Goal: Task Accomplishment & Management: Use online tool/utility

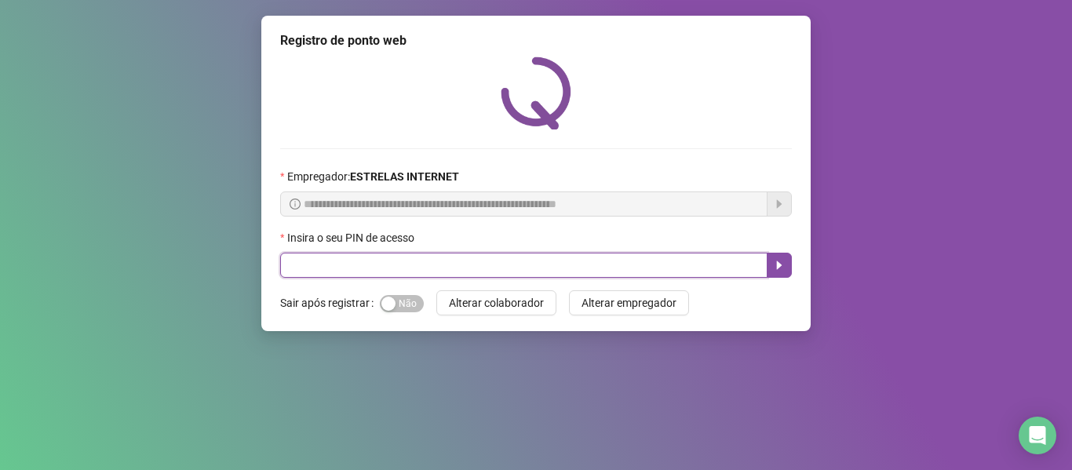
click at [504, 268] on input "text" at bounding box center [523, 265] width 487 height 25
type input "*****"
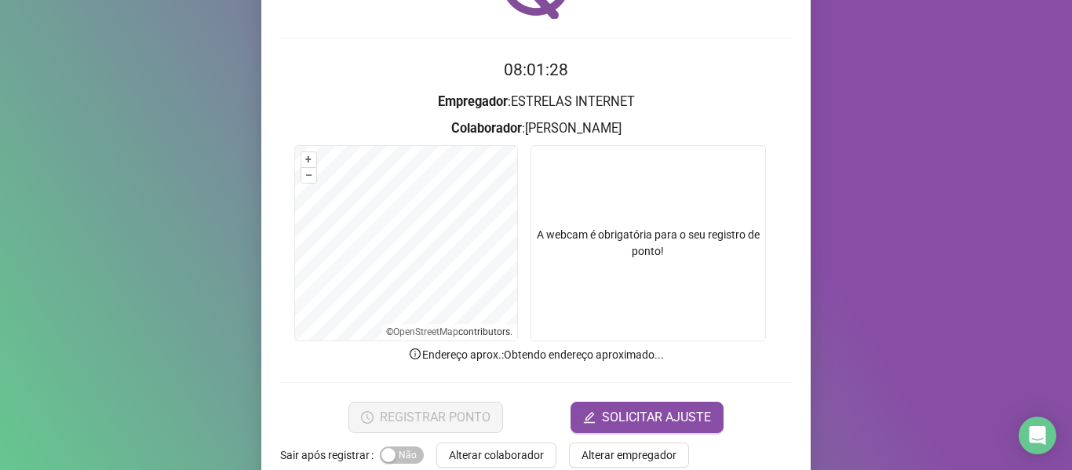
scroll to position [143, 0]
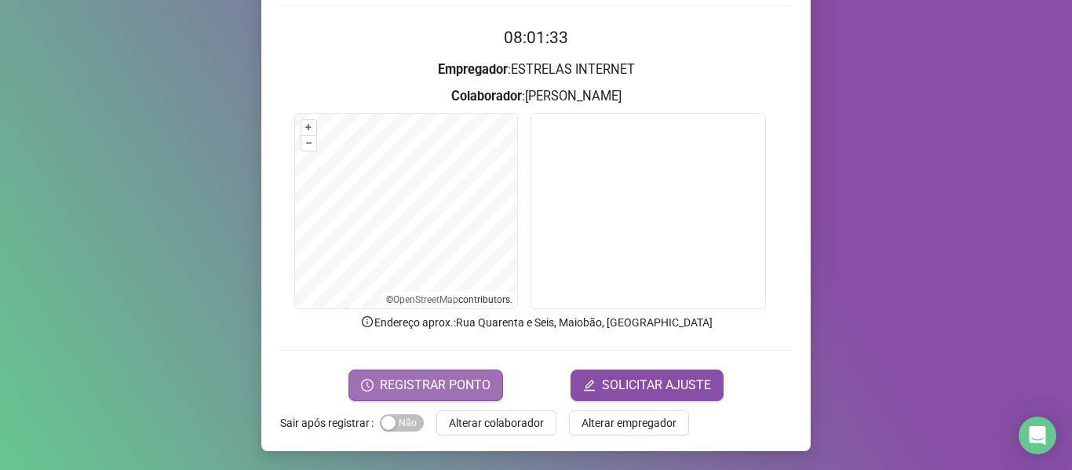
click at [419, 382] on span "REGISTRAR PONTO" at bounding box center [435, 385] width 111 height 19
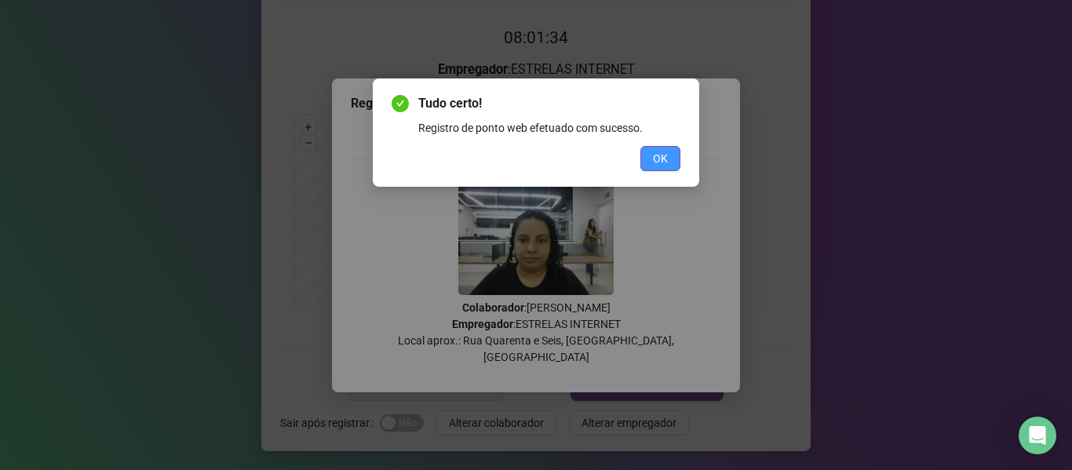
click at [669, 150] on button "OK" at bounding box center [660, 158] width 40 height 25
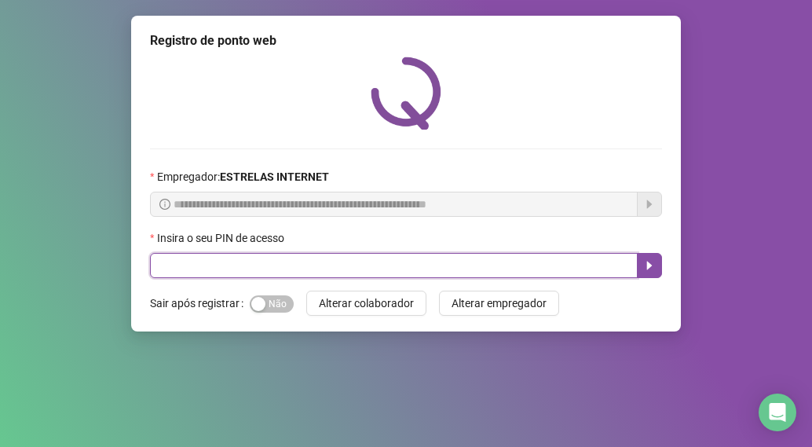
click at [198, 262] on input "text" at bounding box center [393, 265] width 487 height 25
type input "*****"
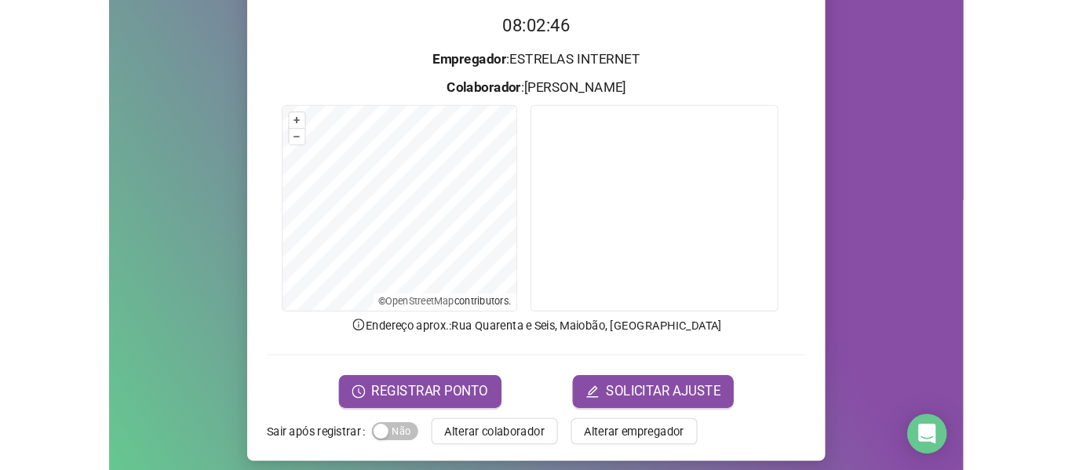
scroll to position [157, 0]
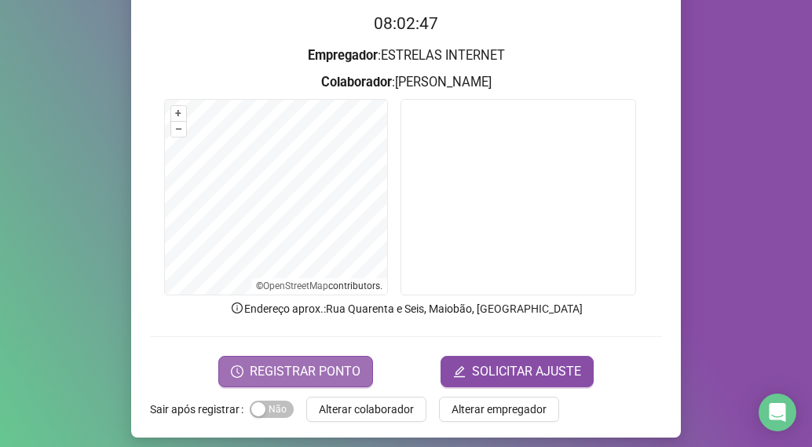
click at [319, 366] on span "REGISTRAR PONTO" at bounding box center [305, 371] width 111 height 19
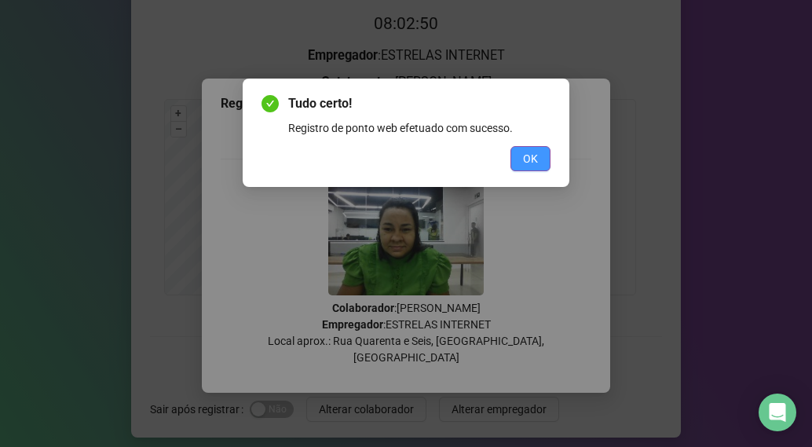
click at [519, 163] on button "OK" at bounding box center [530, 158] width 40 height 25
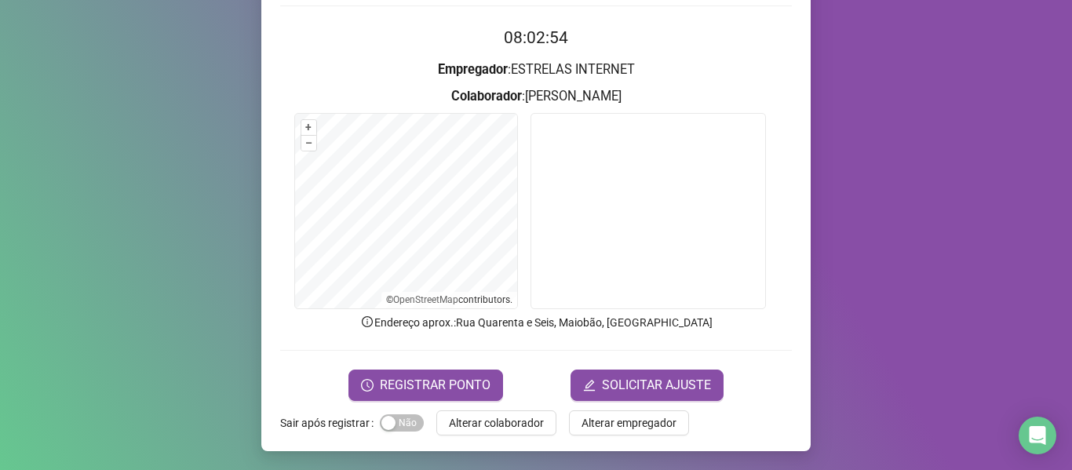
scroll to position [143, 0]
